Goal: Task Accomplishment & Management: Use online tool/utility

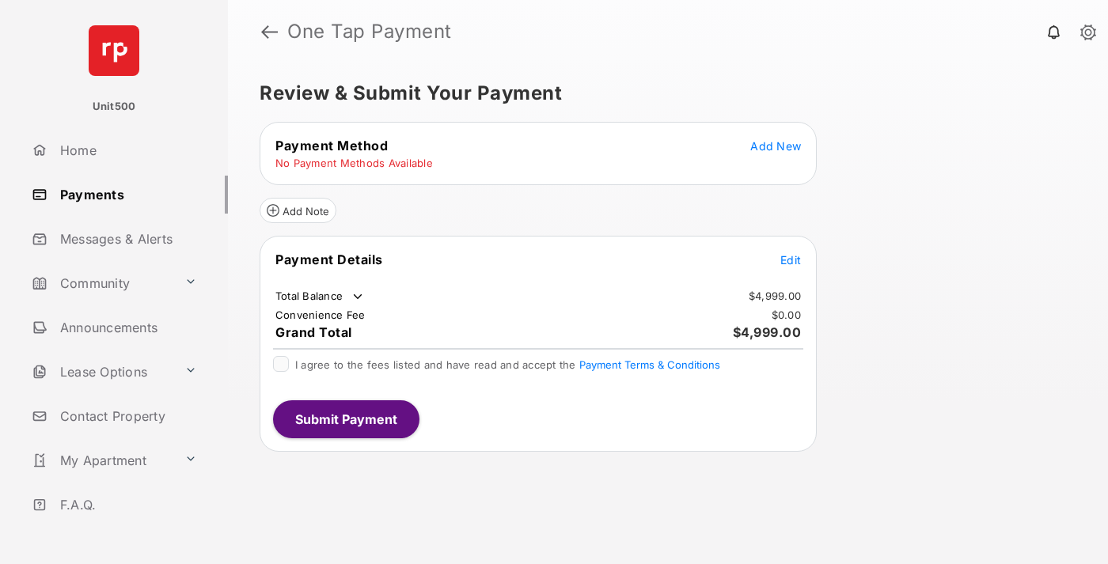
click at [790, 259] on span "Edit" at bounding box center [790, 259] width 21 height 13
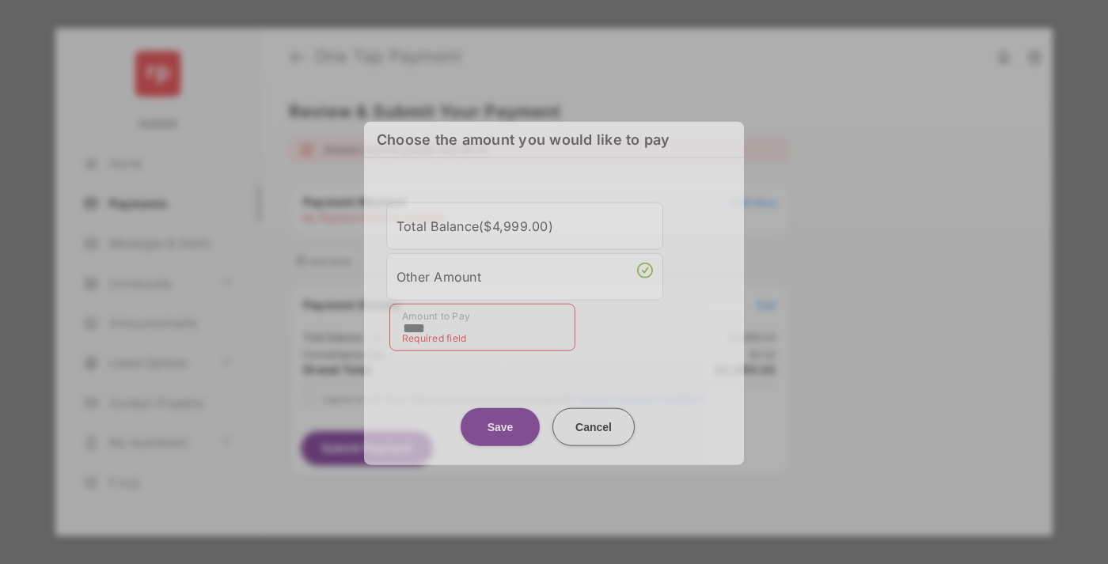
type input "****"
click at [500, 417] on button "Save" at bounding box center [499, 426] width 79 height 38
